Goal: Task Accomplishment & Management: Use online tool/utility

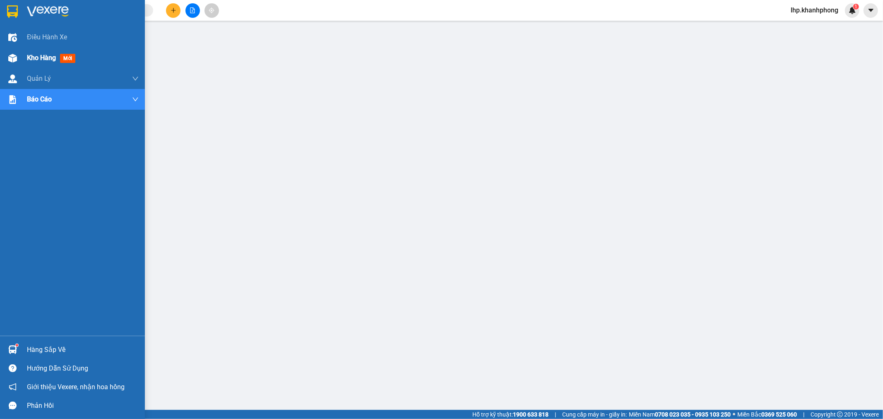
click at [5, 58] on div "Kho hàng mới" at bounding box center [72, 58] width 145 height 21
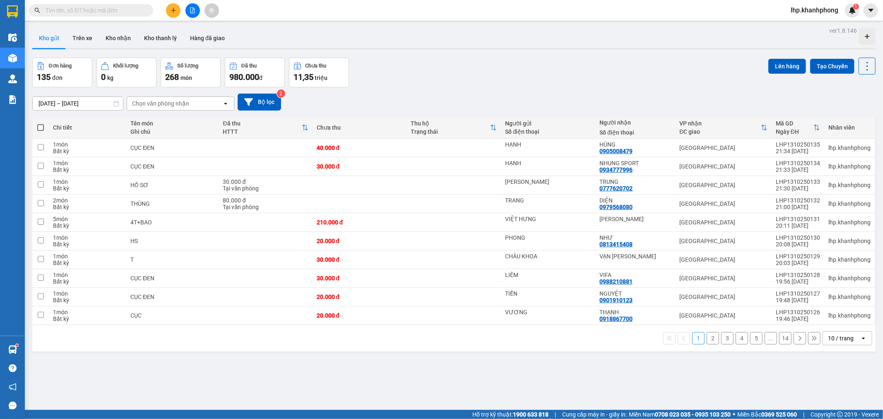
click at [830, 345] on div "10 / trang" at bounding box center [841, 338] width 37 height 13
click at [834, 324] on span "100 / trang" at bounding box center [837, 321] width 30 height 8
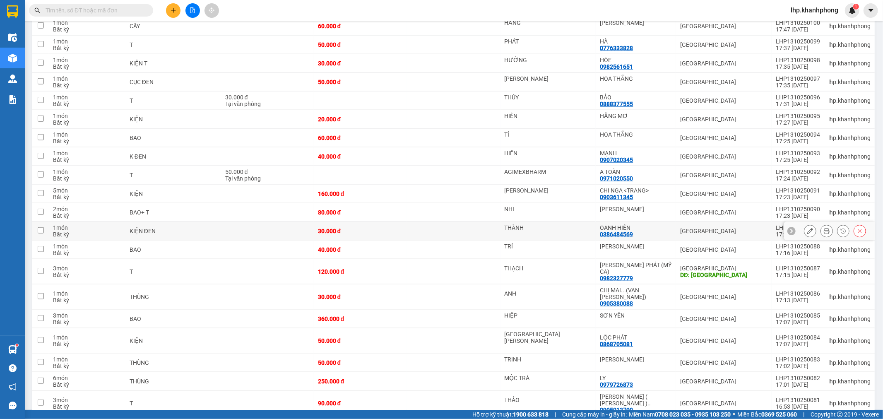
scroll to position [449, 0]
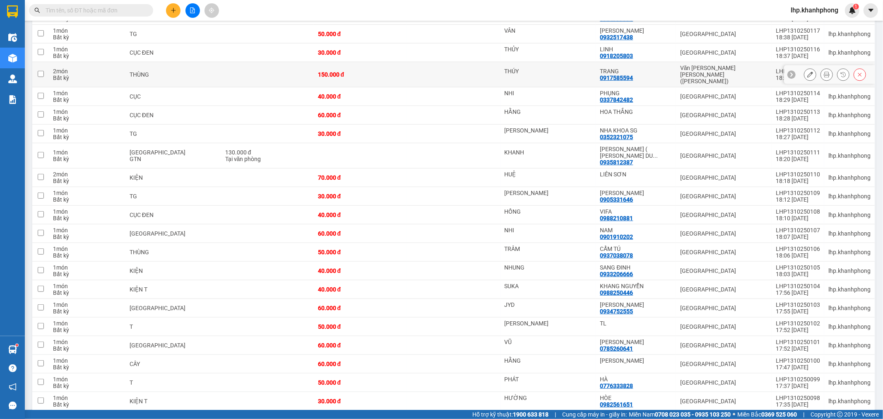
click at [807, 71] on button at bounding box center [811, 75] width 12 height 14
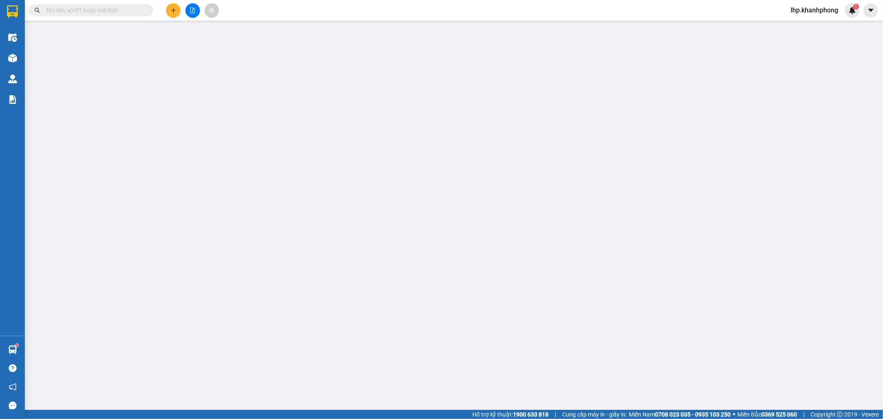
type input "THÚY"
type input "0917585594"
type input "TRANG"
type input "150.000"
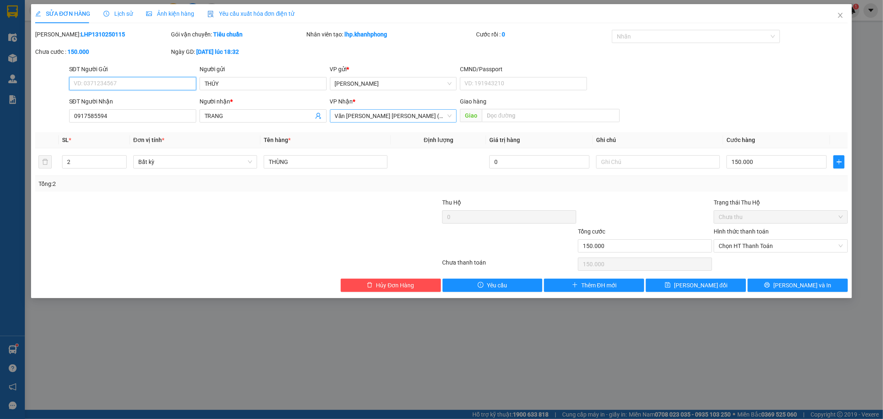
click at [417, 113] on span "Văn [PERSON_NAME] [PERSON_NAME] ([PERSON_NAME])" at bounding box center [393, 116] width 117 height 12
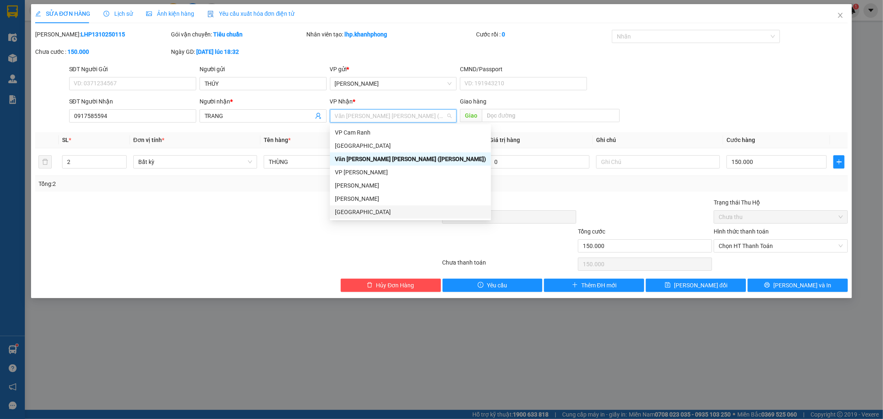
click at [361, 209] on div "[GEOGRAPHIC_DATA]" at bounding box center [410, 211] width 151 height 9
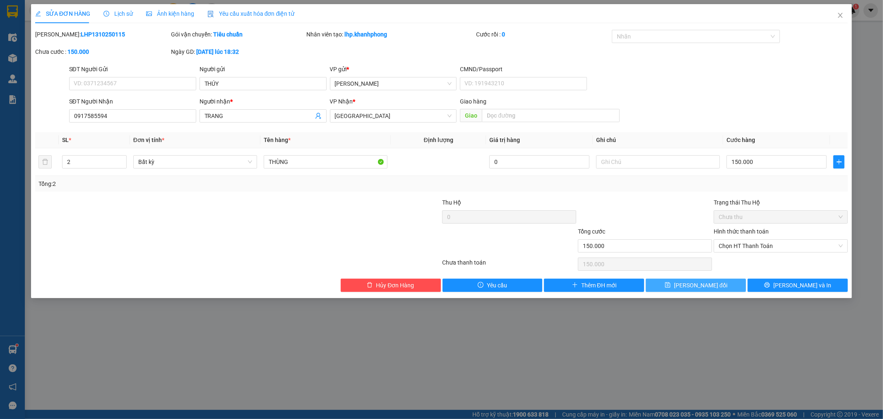
click at [689, 289] on span "[PERSON_NAME] đổi" at bounding box center [700, 285] width 53 height 9
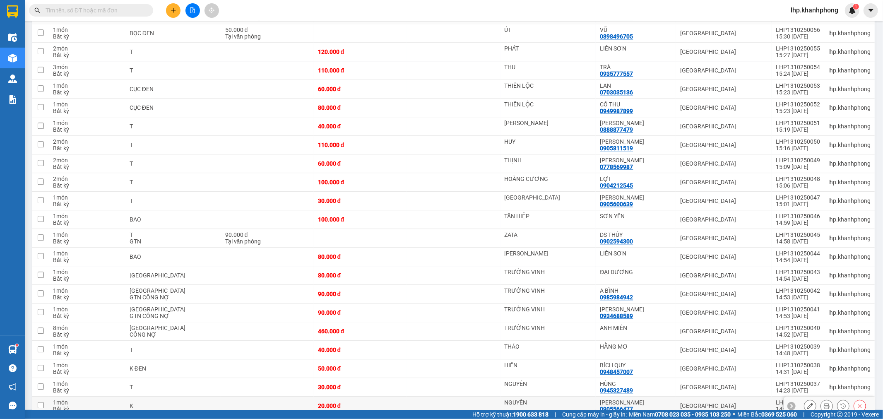
scroll to position [1630, 0]
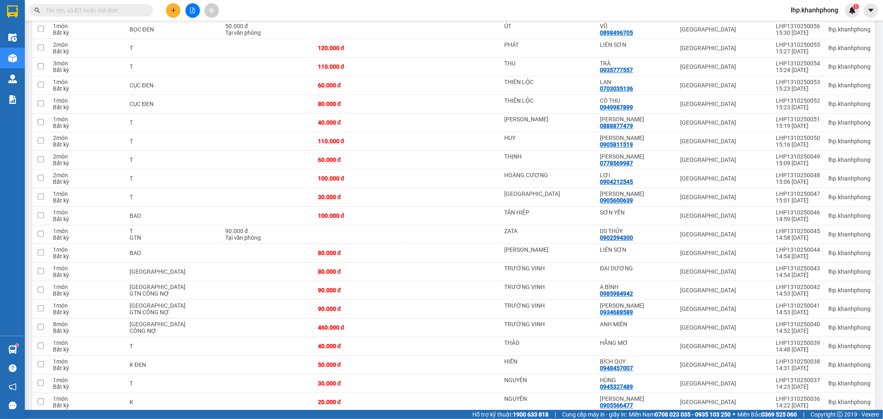
click at [834, 419] on div "100 / trang" at bounding box center [842, 425] width 29 height 8
click at [779, 419] on button "2" at bounding box center [785, 425] width 12 height 12
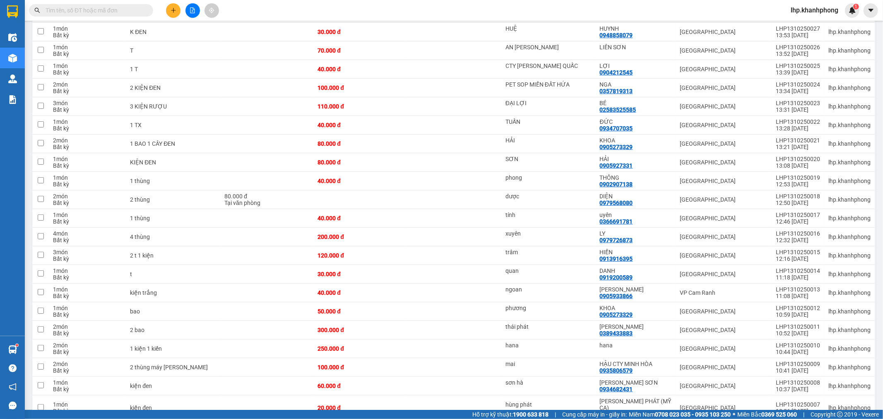
scroll to position [417, 0]
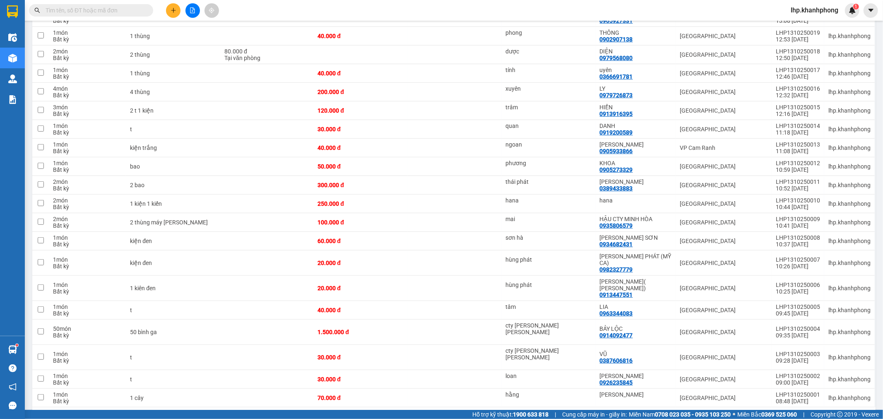
click at [765, 415] on button "1" at bounding box center [771, 421] width 12 height 12
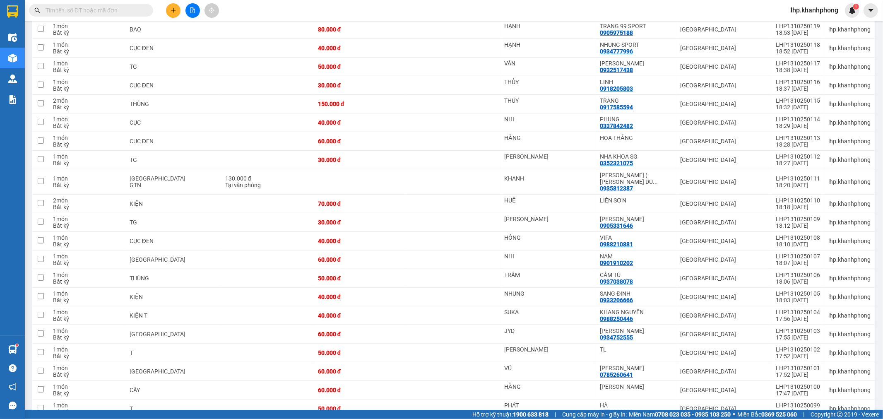
scroll to position [0, 0]
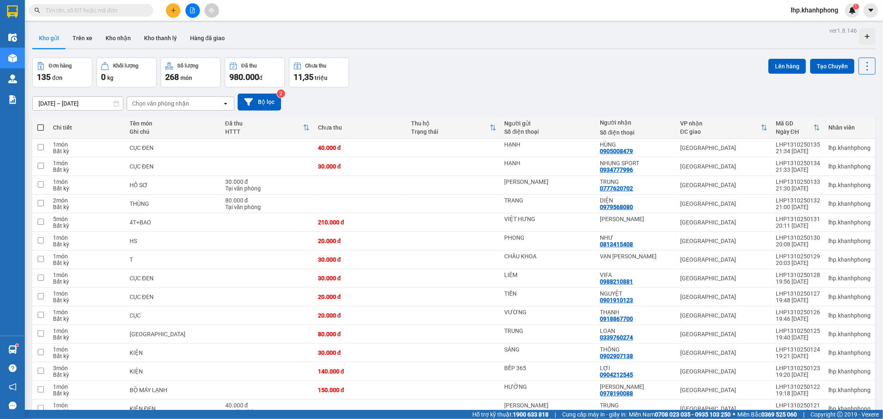
click at [42, 128] on span at bounding box center [40, 127] width 7 height 7
click at [41, 123] on input "checkbox" at bounding box center [41, 123] width 0 height 0
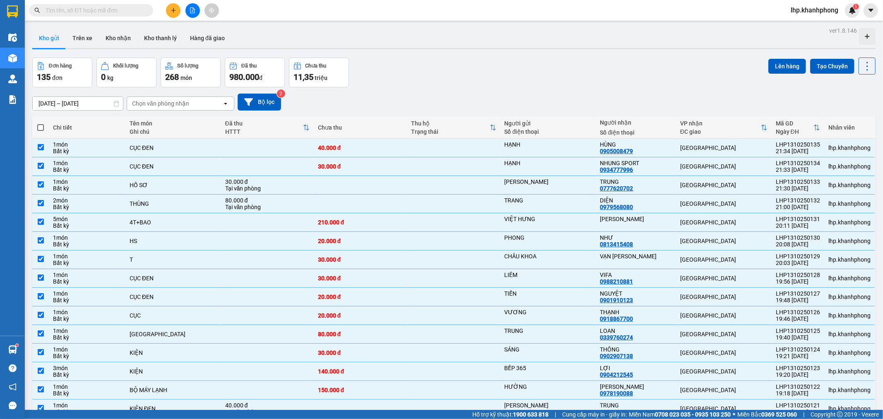
checkbox input "true"
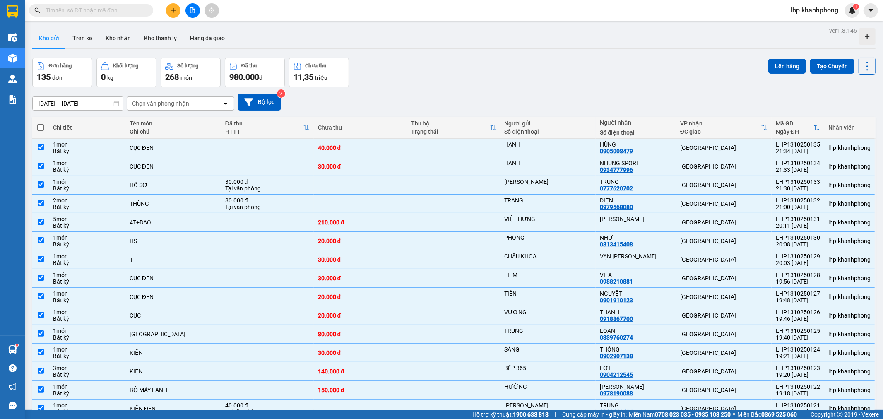
checkbox input "true"
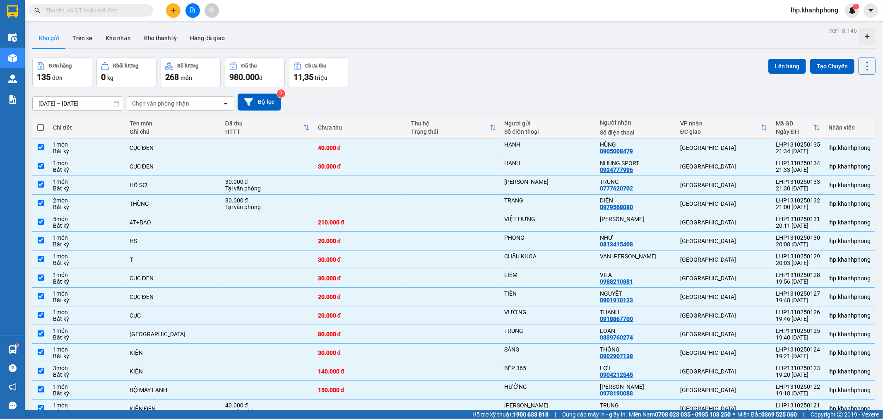
checkbox input "true"
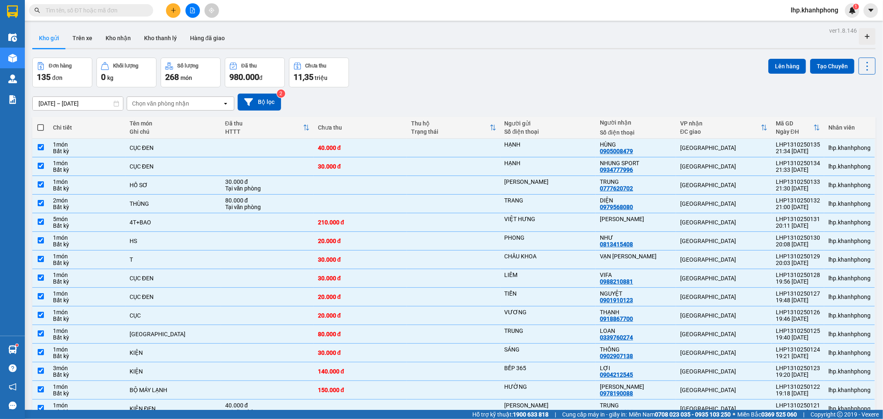
checkbox input "true"
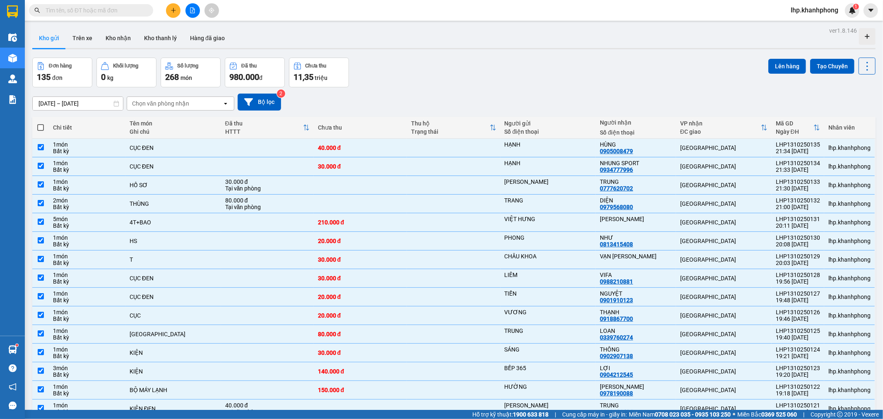
checkbox input "true"
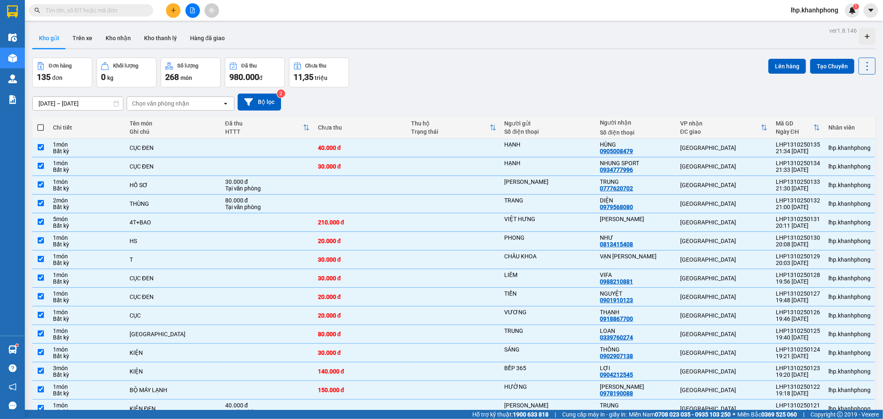
checkbox input "true"
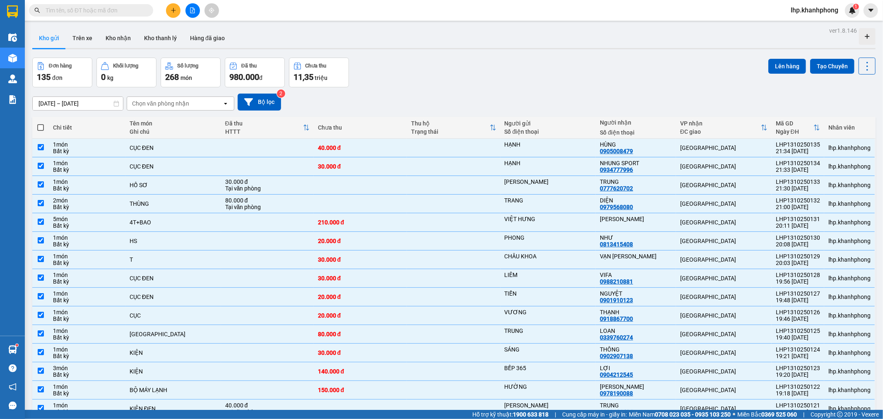
checkbox input "true"
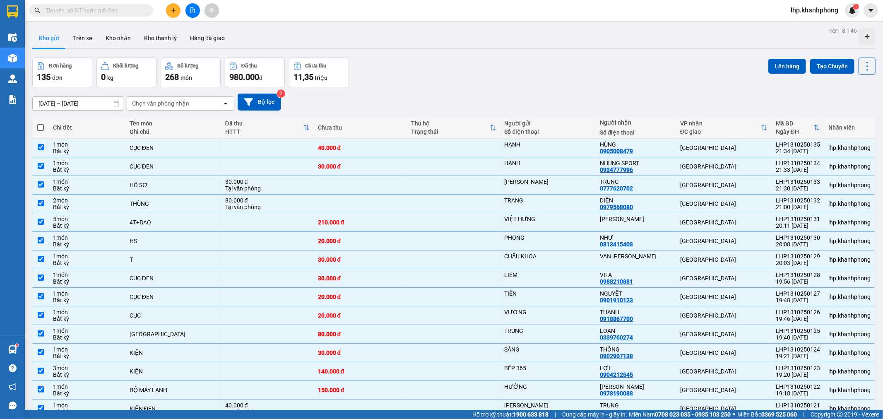
checkbox input "true"
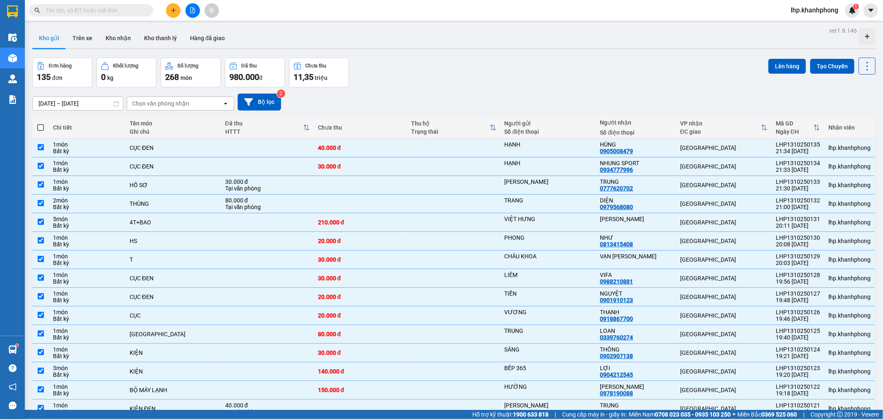
checkbox input "true"
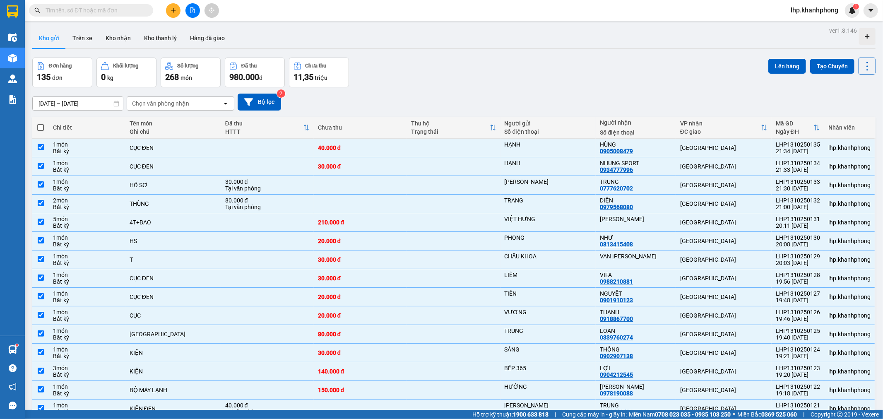
checkbox input "true"
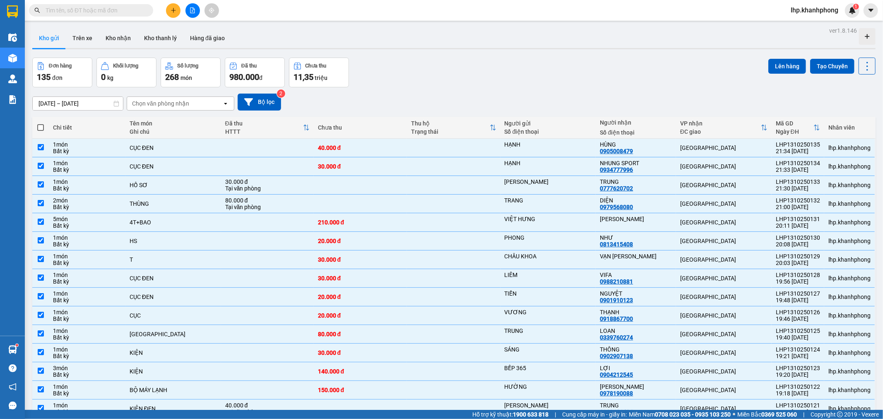
checkbox input "true"
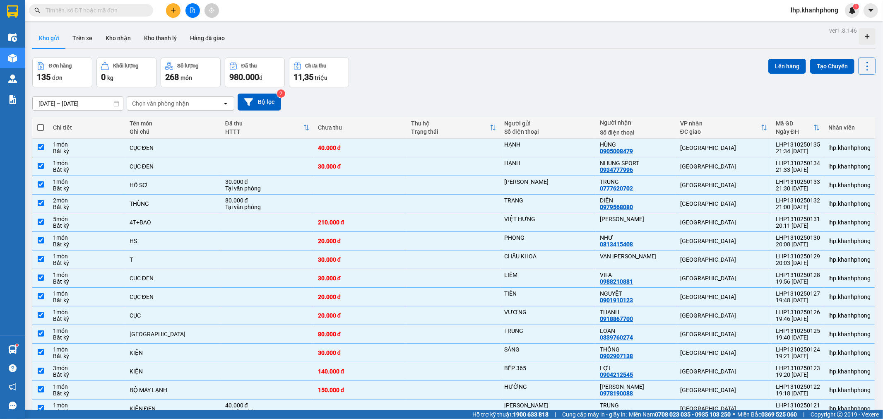
checkbox input "true"
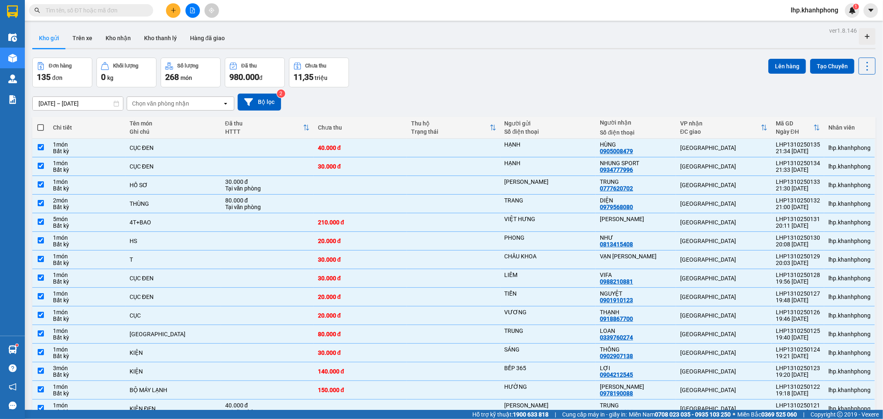
checkbox input "true"
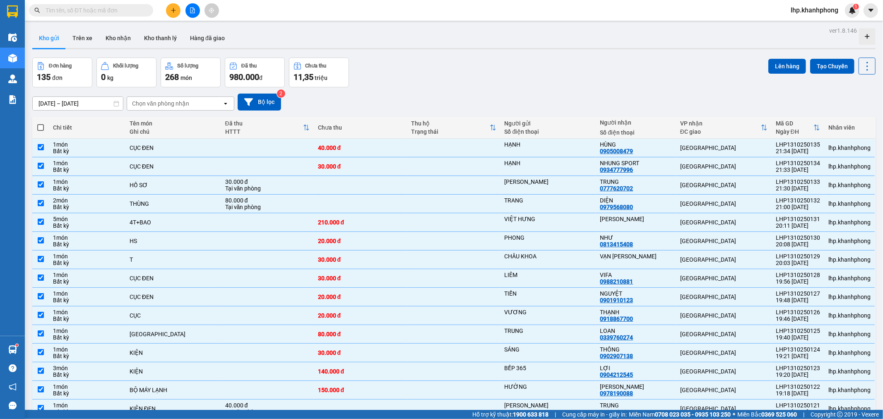
checkbox input "true"
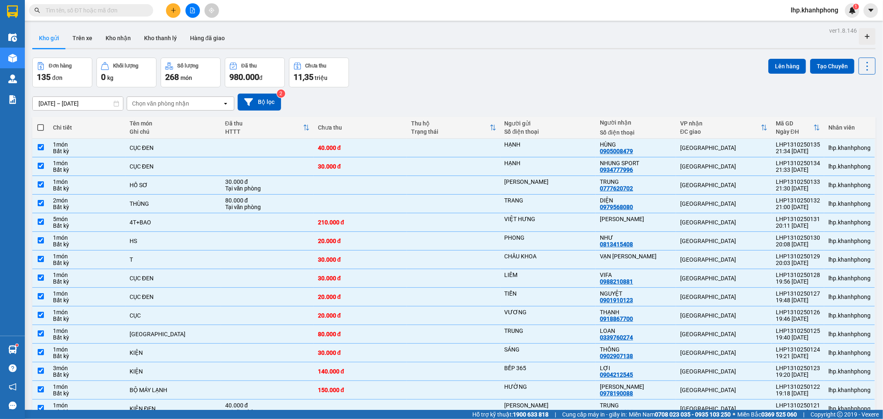
checkbox input "true"
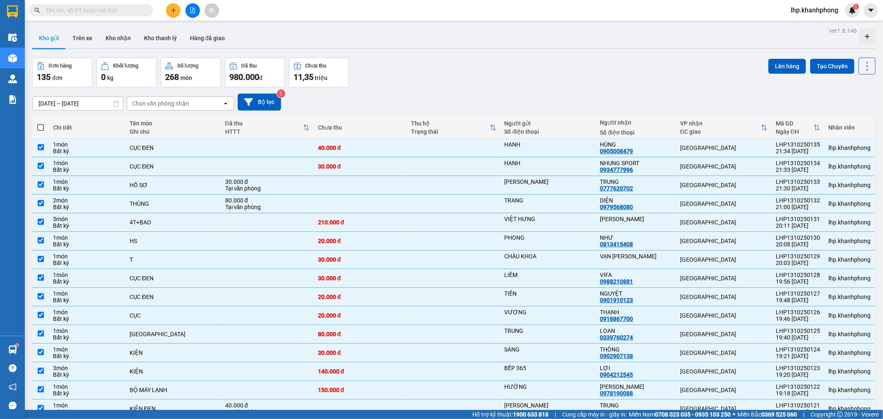
checkbox input "true"
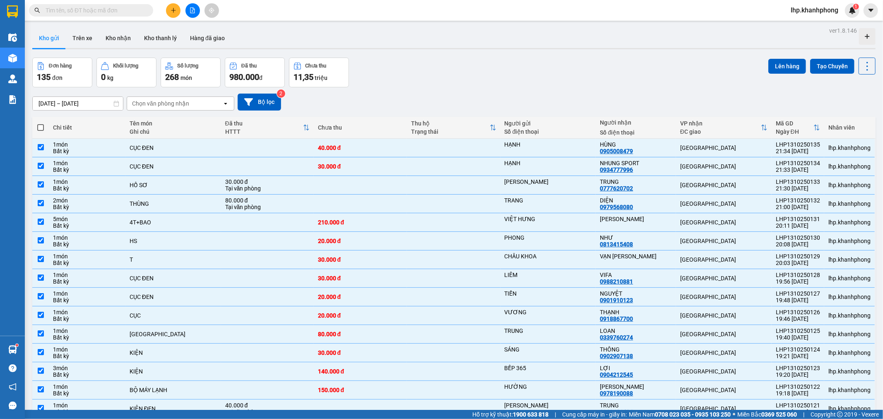
checkbox input "true"
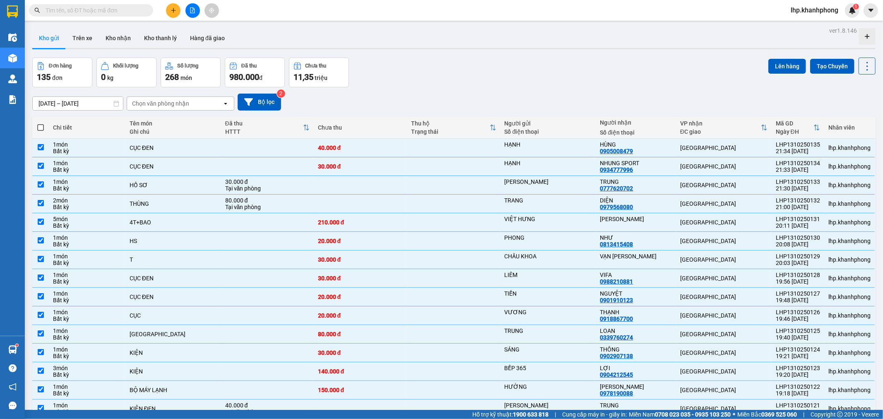
checkbox input "true"
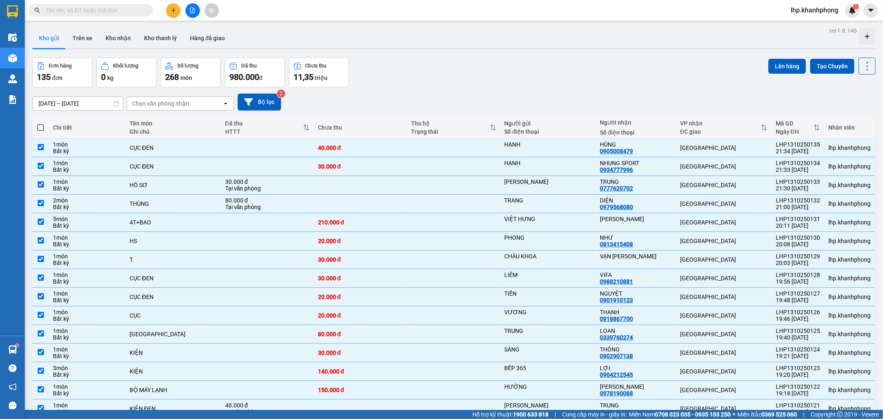
checkbox input "true"
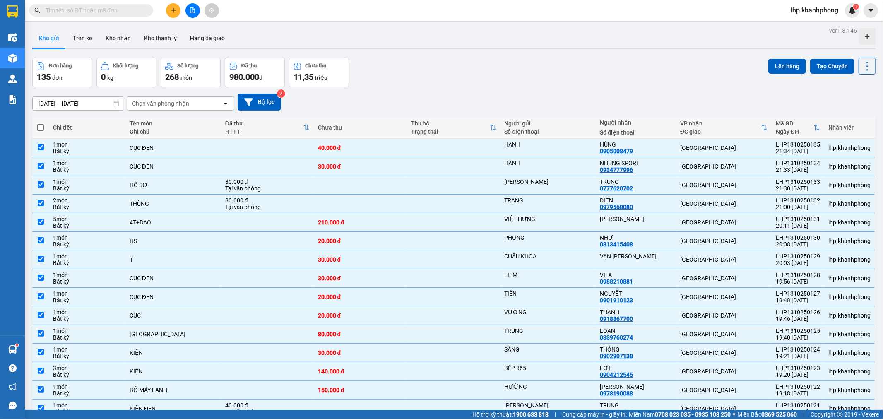
checkbox input "true"
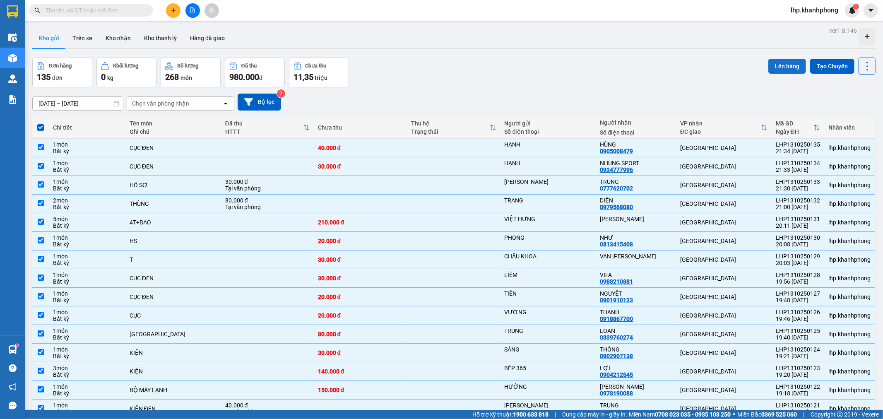
click at [788, 59] on button "Lên hàng" at bounding box center [788, 66] width 38 height 15
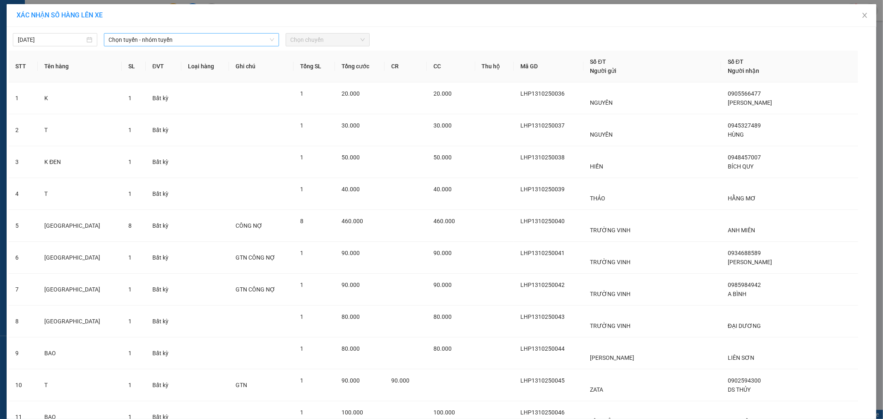
click at [145, 36] on span "Chọn tuyến - nhóm tuyến" at bounding box center [191, 40] width 165 height 12
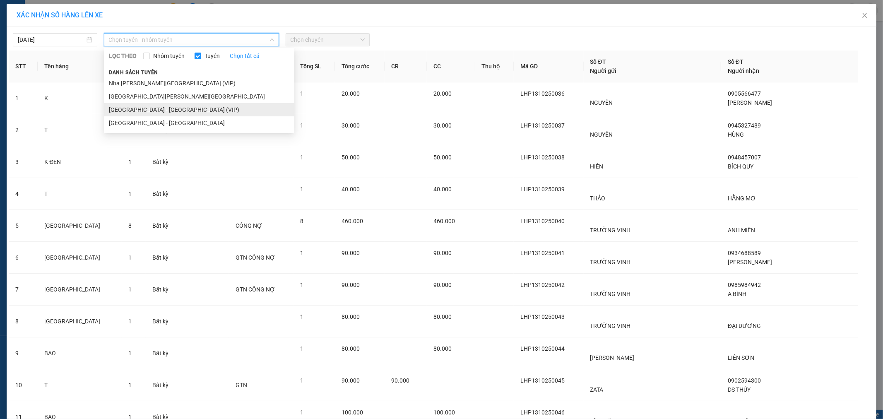
click at [132, 109] on li "[GEOGRAPHIC_DATA] - [GEOGRAPHIC_DATA] (VIP)" at bounding box center [199, 109] width 191 height 13
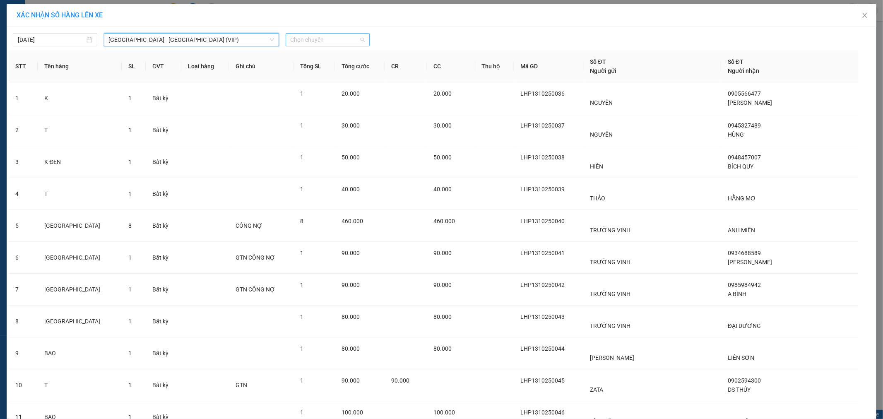
click at [304, 41] on span "Chọn chuyến" at bounding box center [328, 40] width 75 height 12
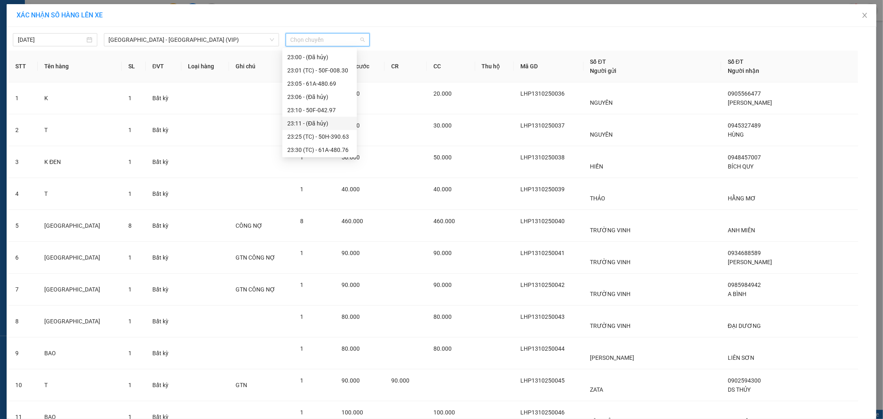
scroll to position [212, 0]
click at [316, 132] on div "23:40 - 51B-294.79" at bounding box center [319, 135] width 65 height 9
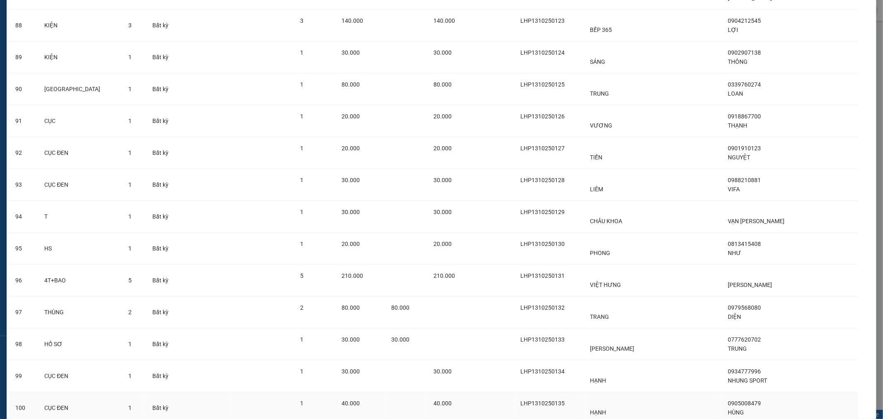
scroll to position [2920, 0]
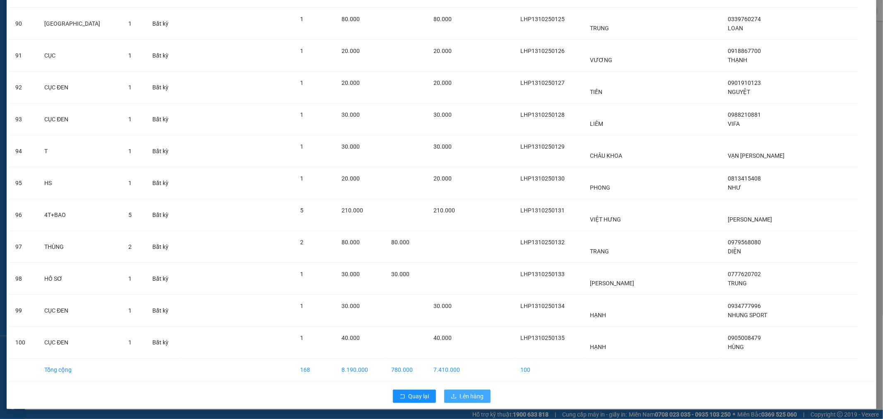
click at [466, 392] on span "Lên hàng" at bounding box center [472, 396] width 24 height 9
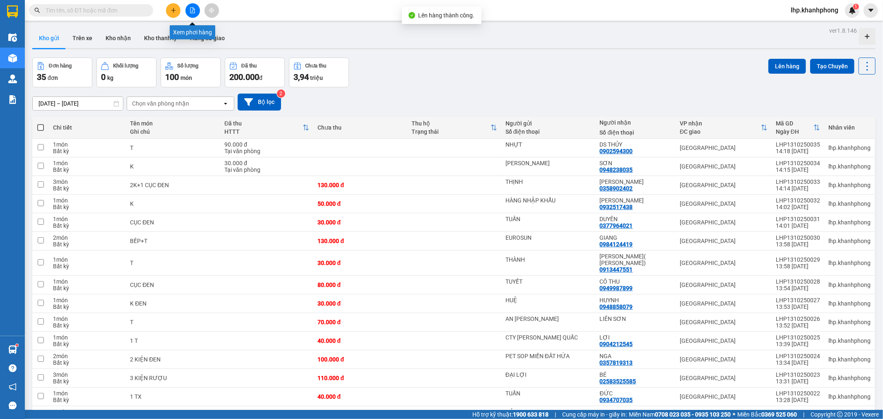
click at [193, 5] on button at bounding box center [193, 10] width 14 height 14
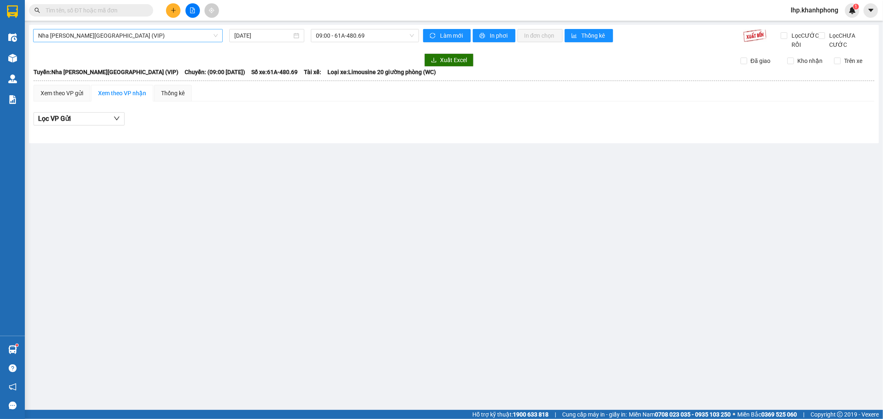
click at [99, 33] on span "Nha [PERSON_NAME][GEOGRAPHIC_DATA] (VIP)" at bounding box center [128, 35] width 180 height 12
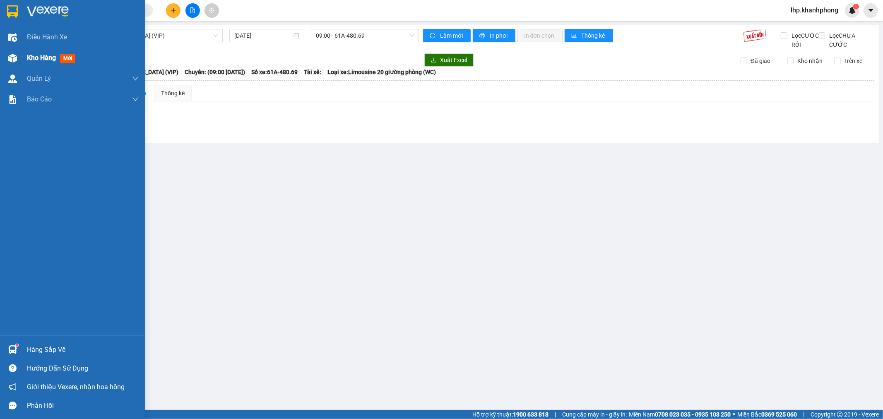
click at [14, 56] on img at bounding box center [12, 58] width 9 height 9
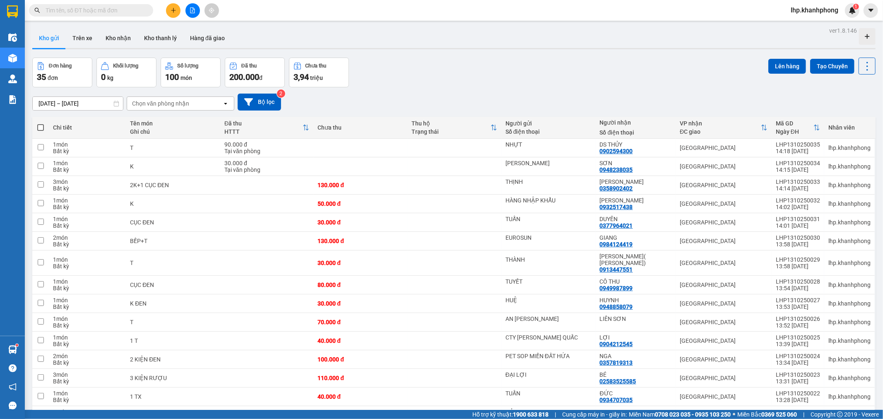
click at [42, 126] on span at bounding box center [40, 127] width 7 height 7
click at [41, 123] on input "checkbox" at bounding box center [41, 123] width 0 height 0
checkbox input "true"
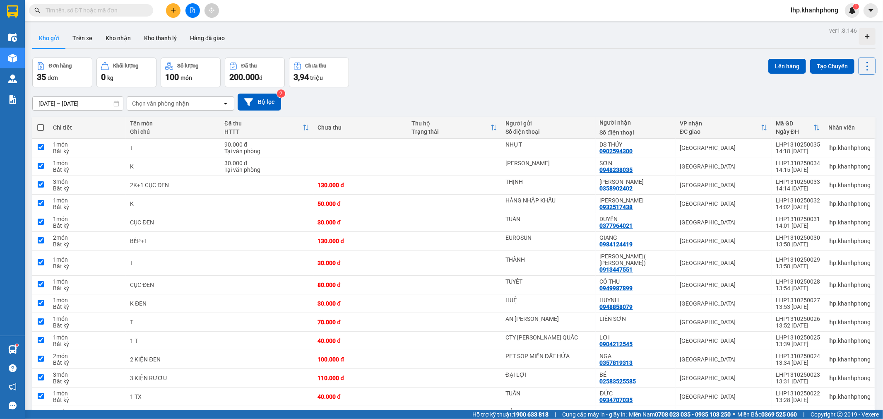
checkbox input "true"
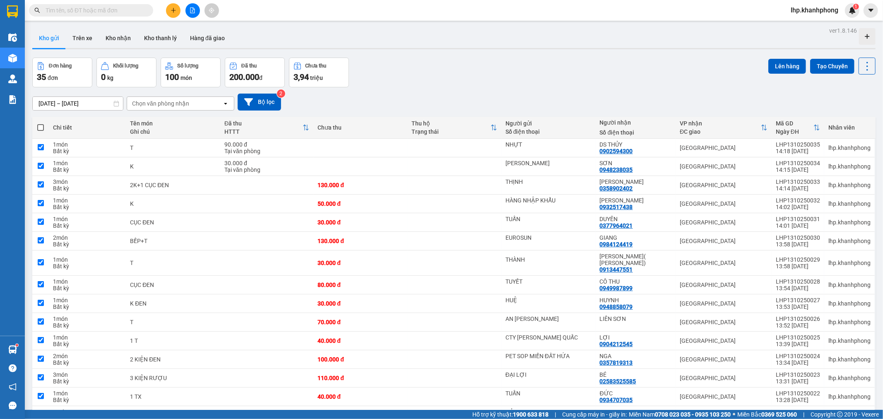
checkbox input "true"
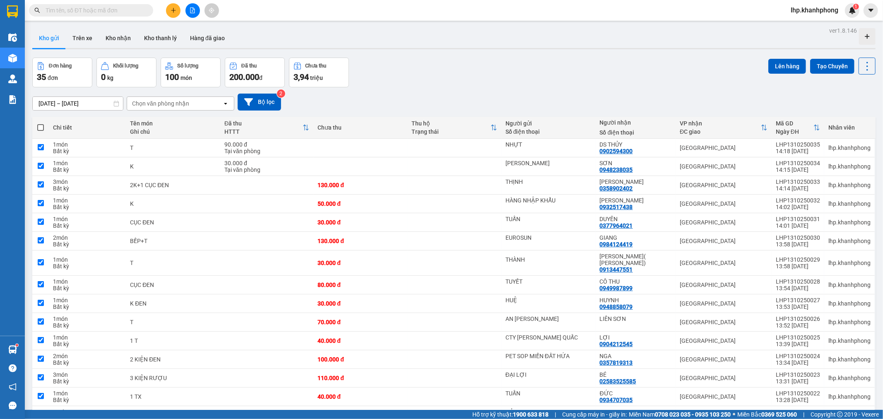
checkbox input "true"
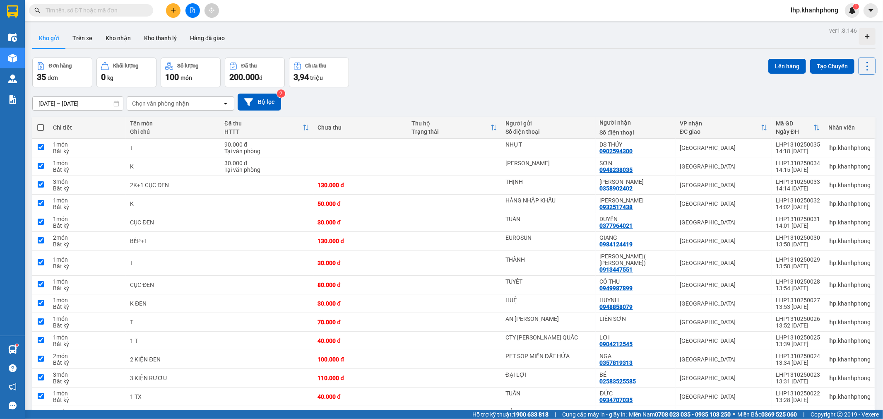
checkbox input "true"
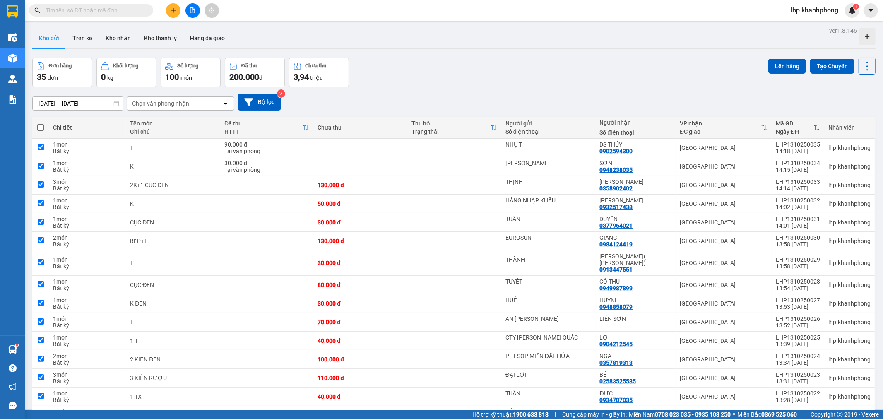
checkbox input "true"
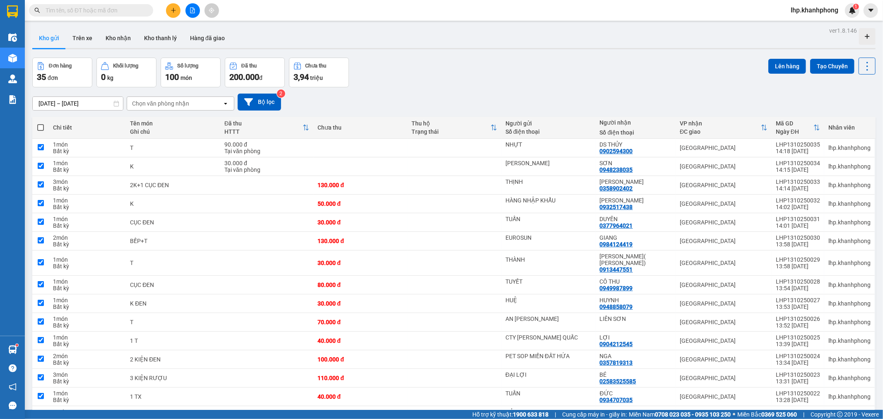
checkbox input "true"
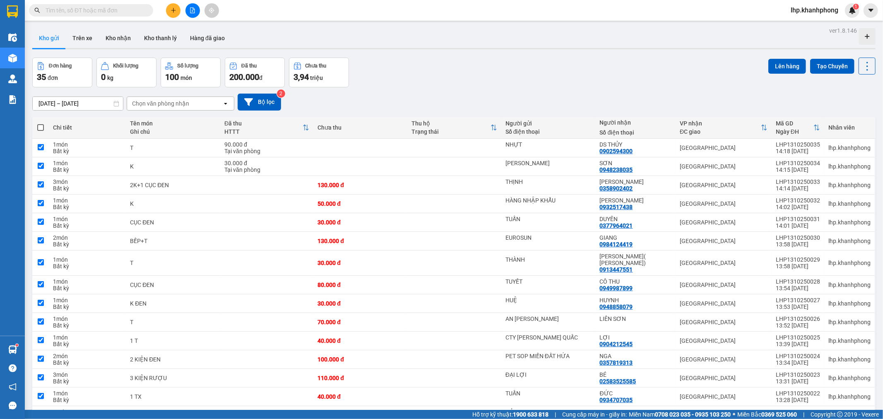
checkbox input "true"
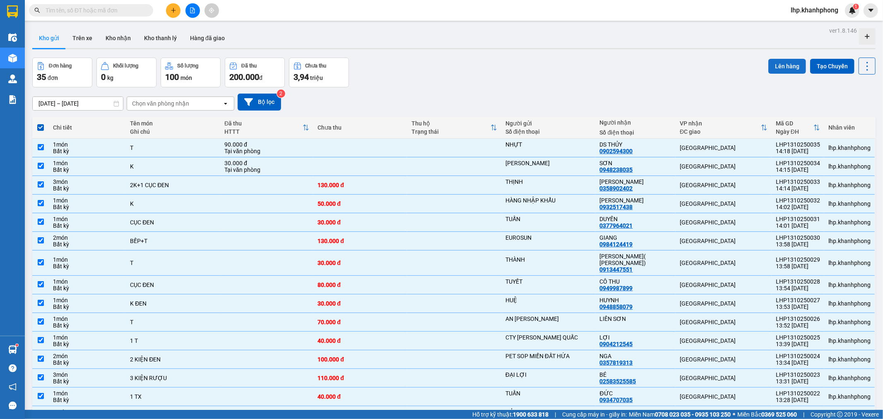
click at [789, 68] on button "Lên hàng" at bounding box center [788, 66] width 38 height 15
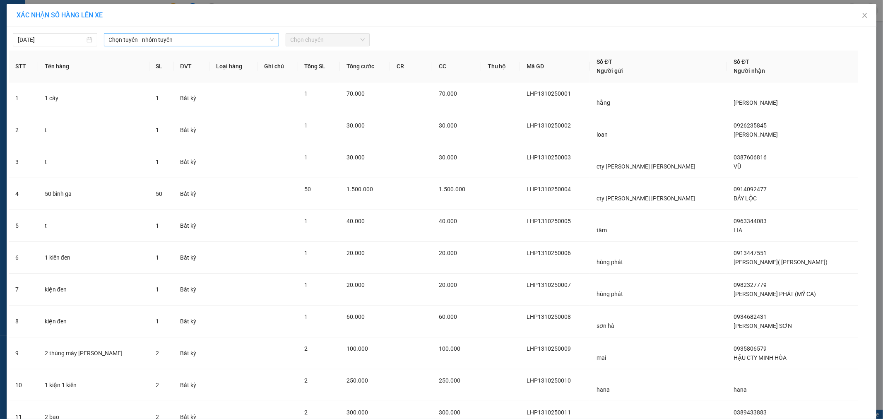
click at [104, 36] on div "Chọn tuyến - nhóm tuyến" at bounding box center [191, 39] width 175 height 13
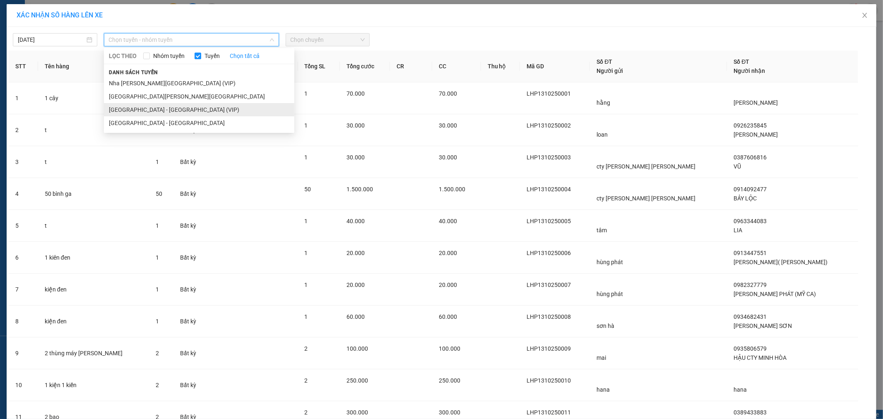
click at [122, 112] on li "[GEOGRAPHIC_DATA] - [GEOGRAPHIC_DATA] (VIP)" at bounding box center [199, 109] width 191 height 13
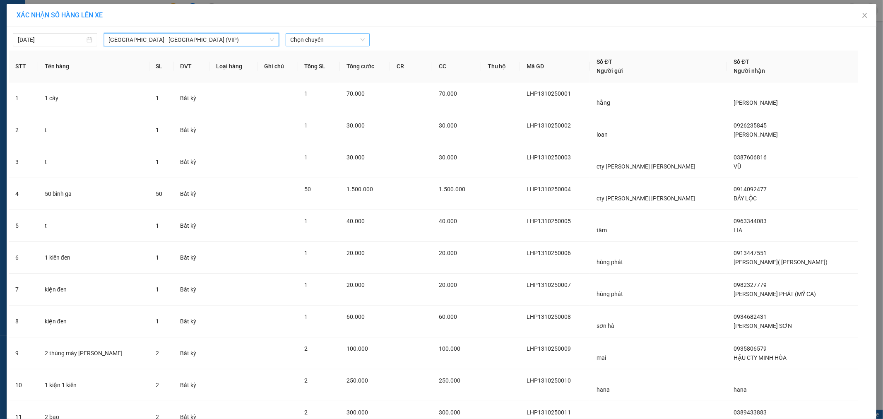
click at [299, 43] on span "Chọn chuyến" at bounding box center [328, 40] width 75 height 12
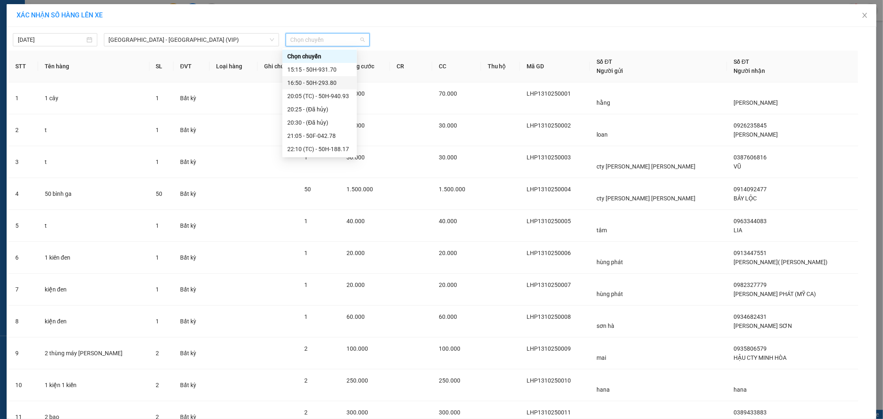
scroll to position [212, 0]
click at [315, 136] on div "23:40 - 51B-294.79" at bounding box center [319, 135] width 65 height 9
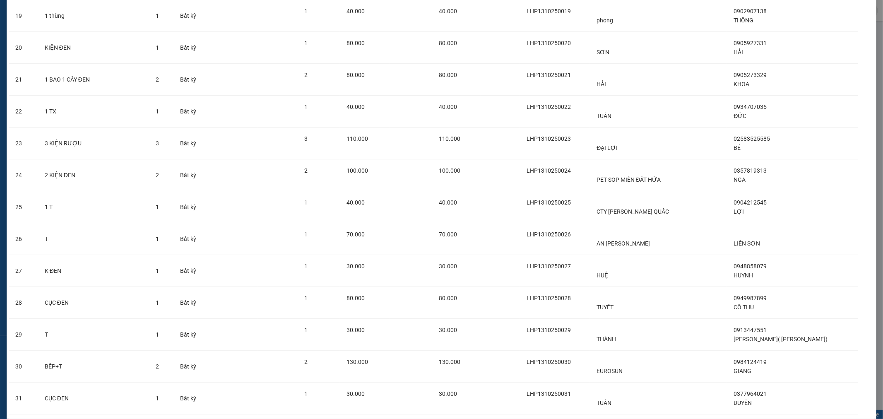
scroll to position [845, 0]
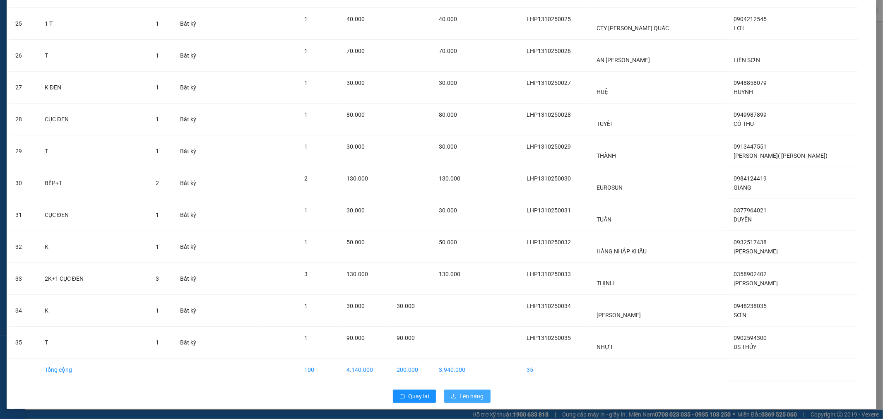
click at [478, 391] on button "Lên hàng" at bounding box center [467, 396] width 46 height 13
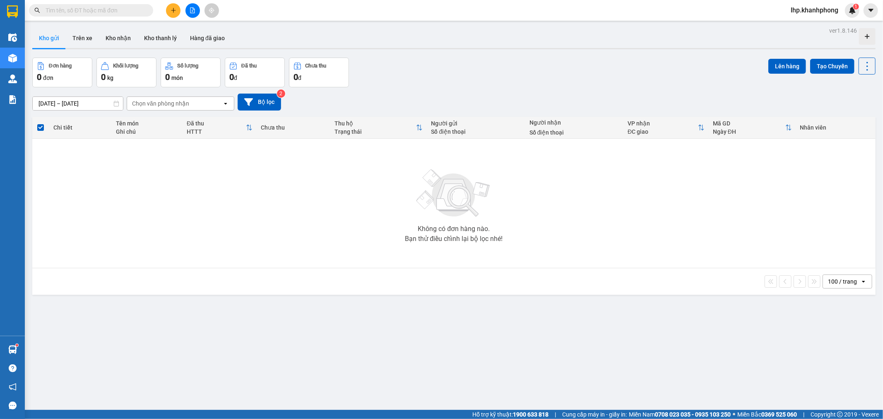
click at [193, 10] on icon "file-add" at bounding box center [193, 10] width 6 height 6
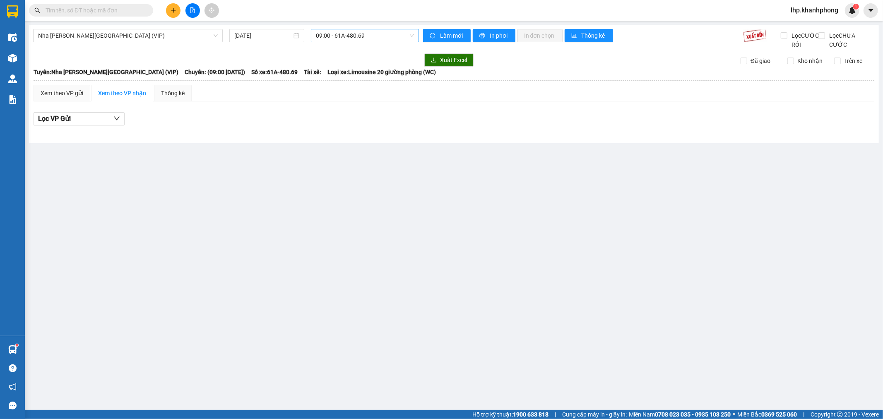
click at [330, 35] on span "09:00 - 61A-480.69" at bounding box center [365, 35] width 98 height 12
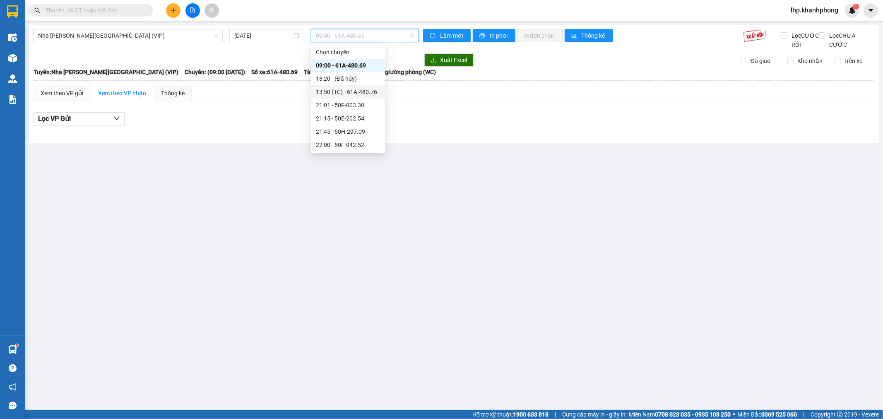
scroll to position [146, 0]
click at [357, 130] on div "23:00 - 50H-638.40" at bounding box center [348, 131] width 65 height 9
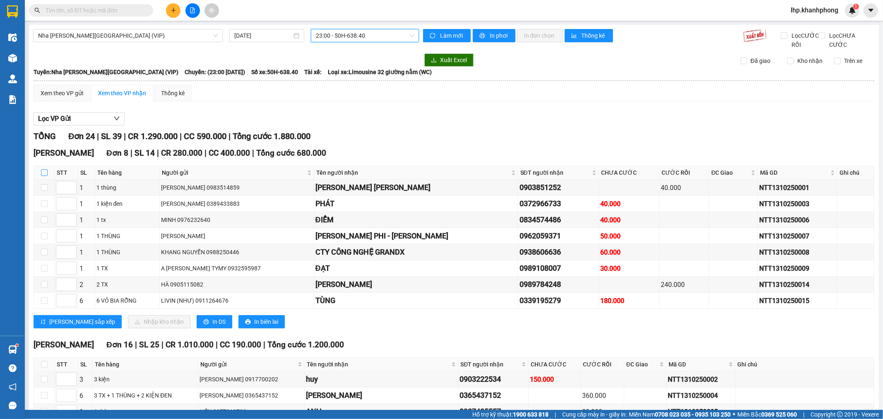
click at [46, 176] on input "checkbox" at bounding box center [44, 172] width 7 height 7
checkbox input "true"
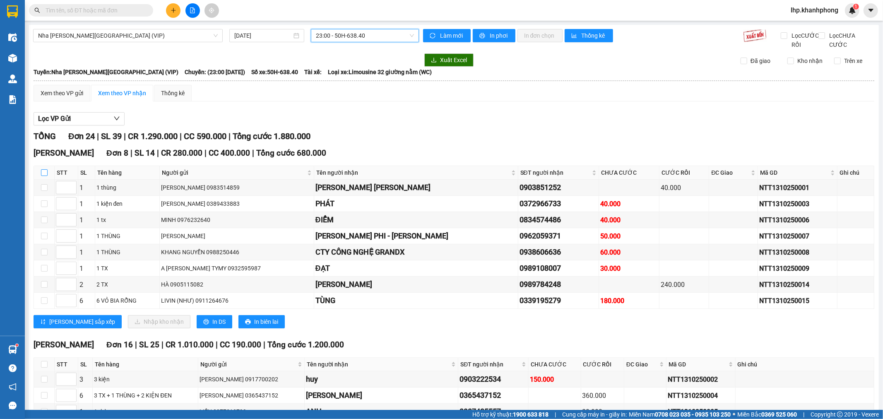
checkbox input "true"
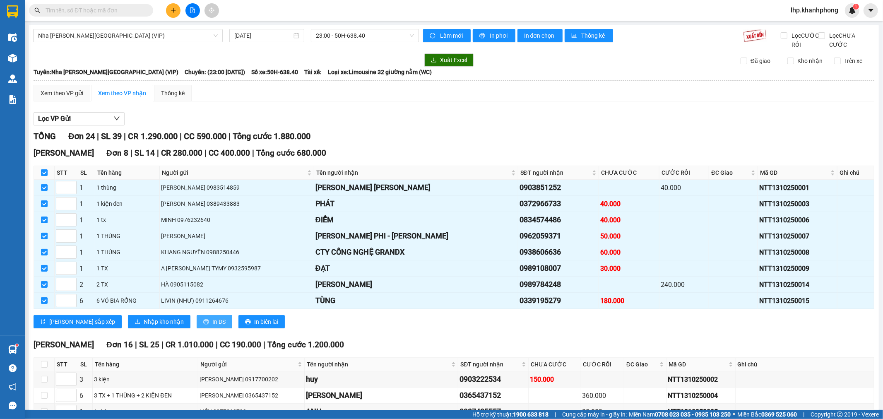
click at [212, 326] on span "In DS" at bounding box center [218, 321] width 13 height 9
click at [144, 326] on span "Nhập kho nhận" at bounding box center [164, 321] width 40 height 9
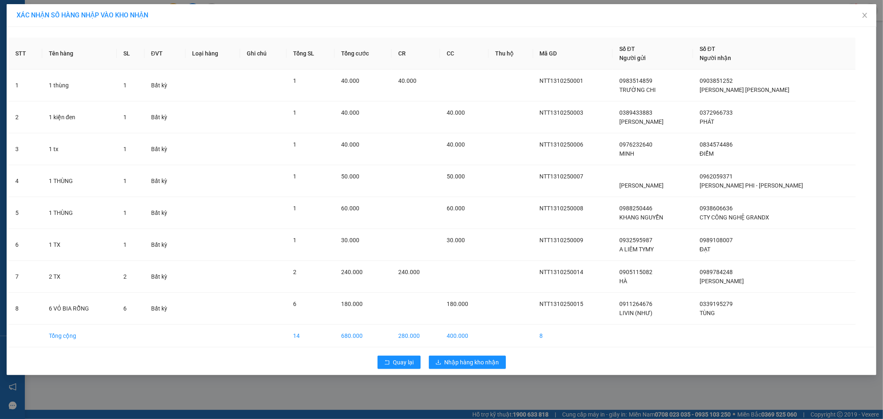
click at [474, 354] on div "Quay lại Nhập hàng kho nhận" at bounding box center [442, 363] width 866 height 22
click at [468, 357] on button "Nhập hàng kho nhận" at bounding box center [467, 362] width 77 height 13
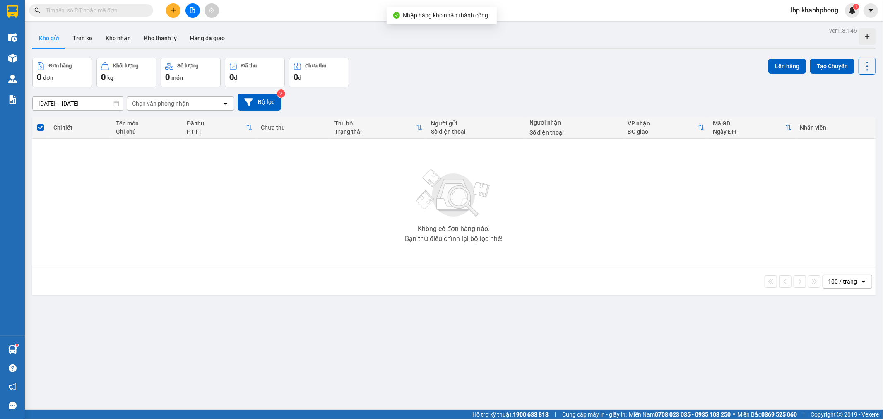
click at [188, 7] on button at bounding box center [193, 10] width 14 height 14
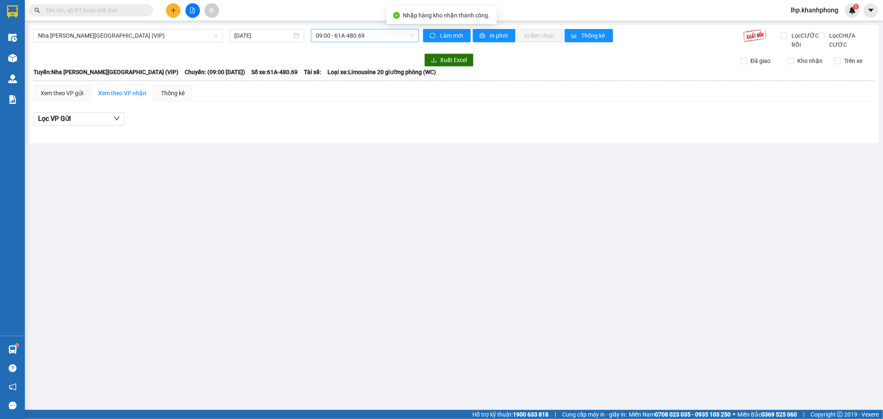
click at [334, 38] on span "09:00 - 61A-480.69" at bounding box center [365, 35] width 98 height 12
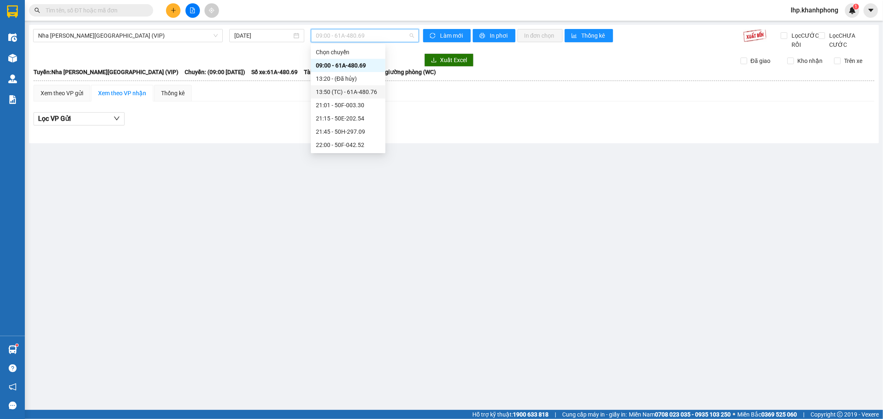
click at [363, 94] on div "13:50 (TC) - 61A-480.76" at bounding box center [348, 91] width 65 height 9
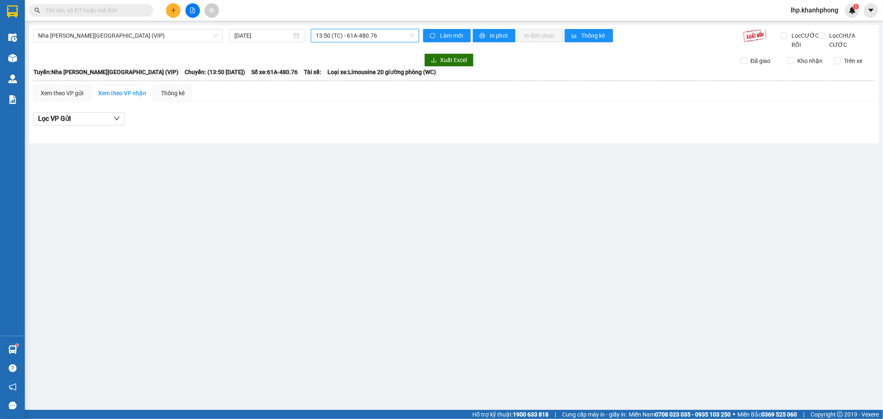
click at [370, 36] on span "13:50 (TC) - 61A-480.76" at bounding box center [365, 35] width 98 height 12
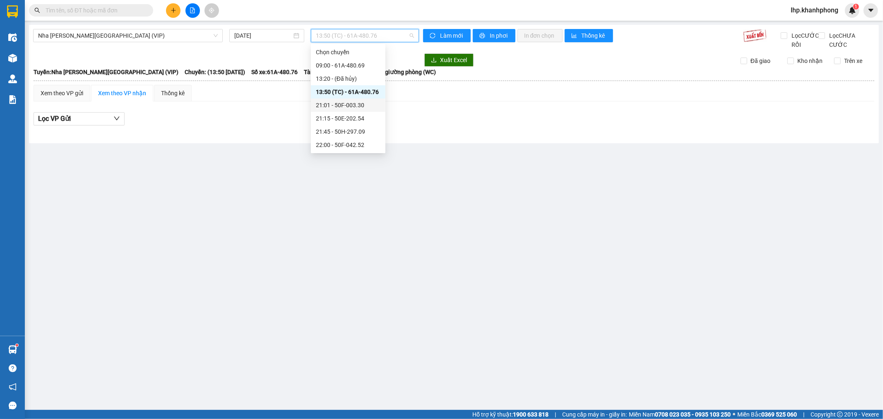
click at [371, 105] on div "21:01 - 50F-003.30" at bounding box center [348, 105] width 65 height 9
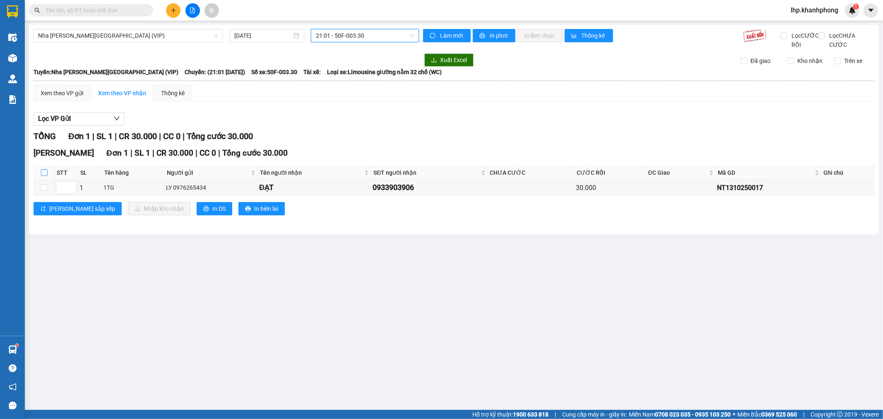
click at [43, 176] on input "checkbox" at bounding box center [44, 172] width 7 height 7
checkbox input "true"
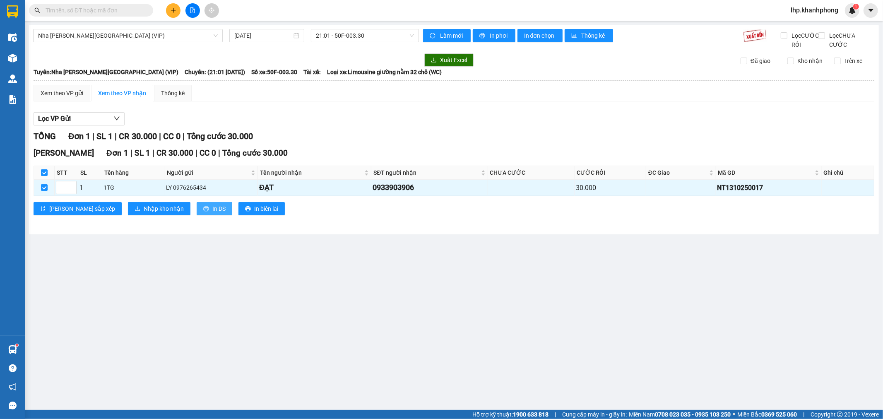
click at [197, 215] on button "In DS" at bounding box center [215, 208] width 36 height 13
click at [144, 213] on span "Nhập kho nhận" at bounding box center [164, 208] width 40 height 9
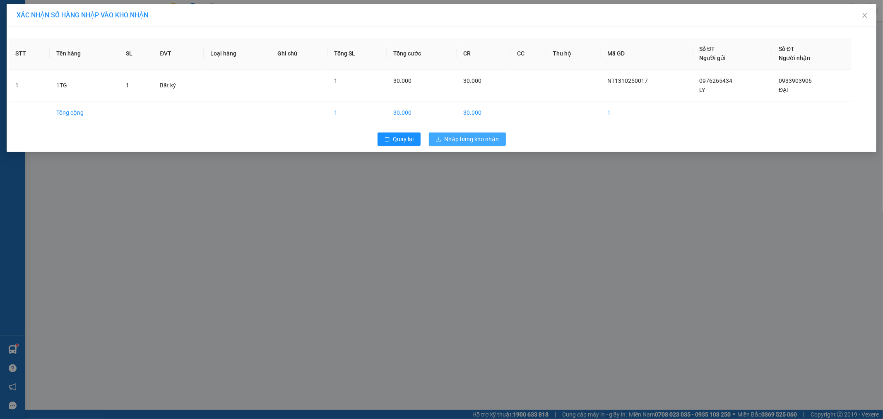
click at [493, 144] on button "Nhập hàng kho nhận" at bounding box center [467, 139] width 77 height 13
